Goal: Communication & Community: Answer question/provide support

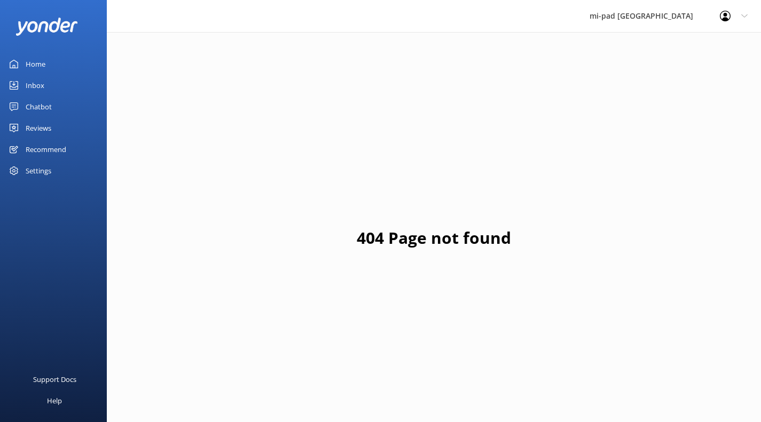
click at [33, 87] on div "Inbox" at bounding box center [35, 85] width 19 height 21
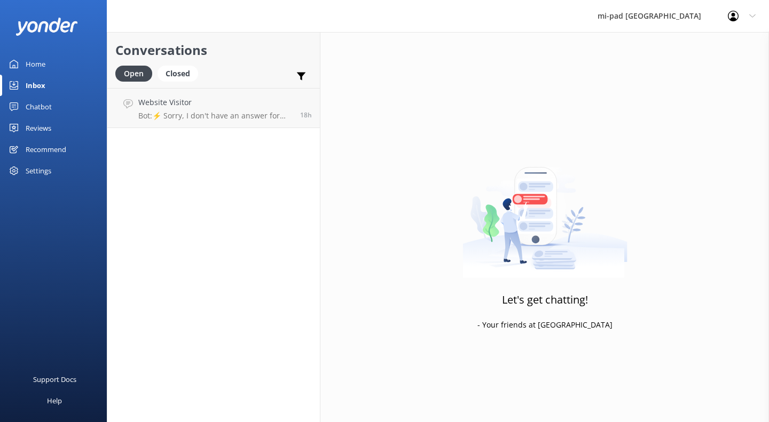
click at [235, 115] on p "Bot: ⚡ Sorry, I don't have an answer for that in my knowledge base. Please try …" at bounding box center [215, 116] width 154 height 10
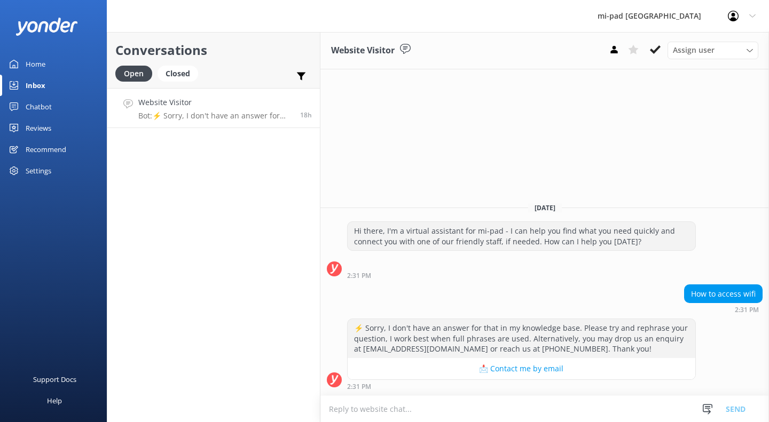
click at [653, 53] on use at bounding box center [655, 49] width 11 height 9
